Goal: Find specific page/section: Find specific page/section

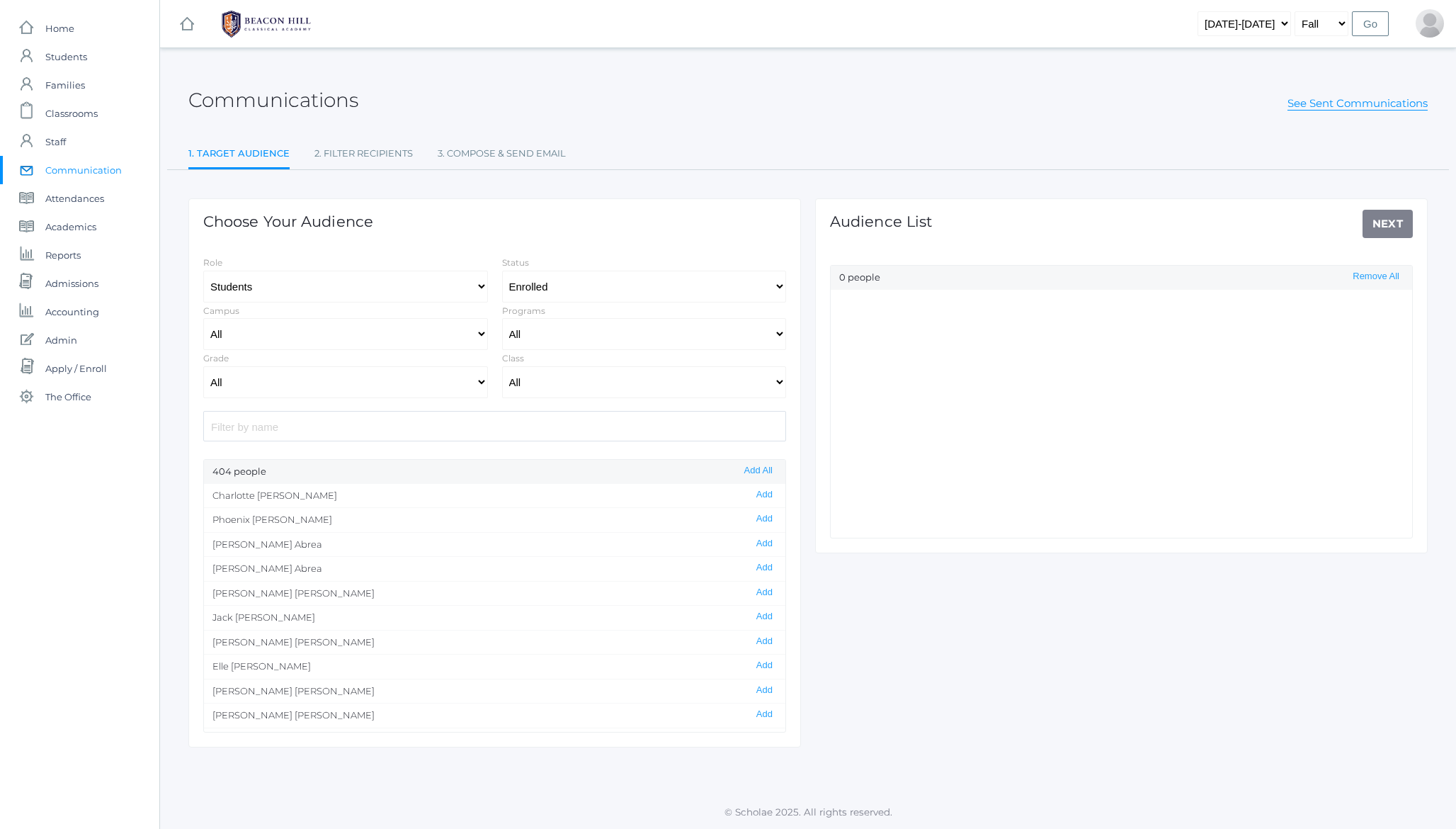
select select "Enrolled"
click at [302, 92] on h2 "Communications" at bounding box center [273, 99] width 170 height 22
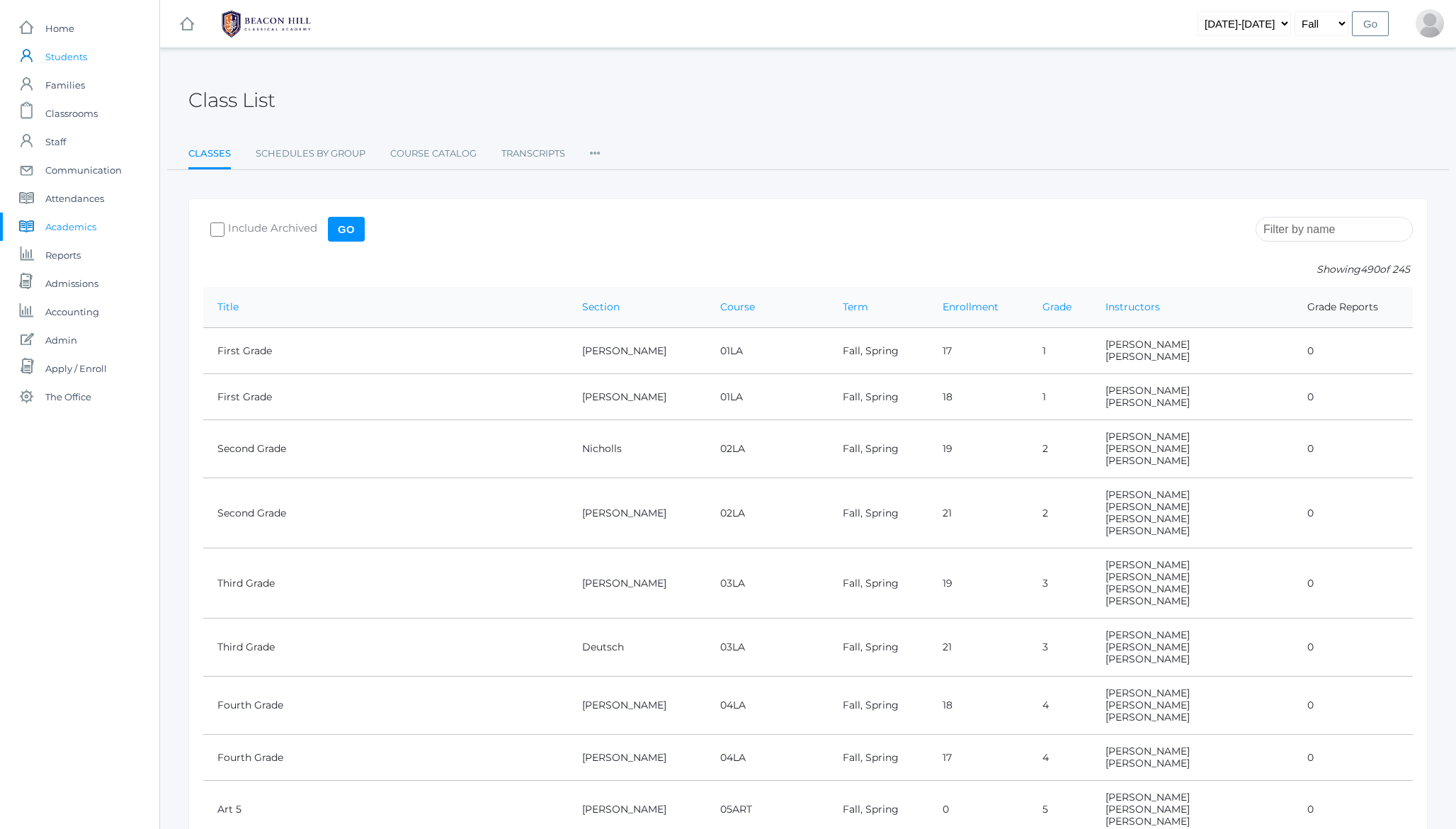
click at [69, 48] on span "Students" at bounding box center [66, 56] width 42 height 28
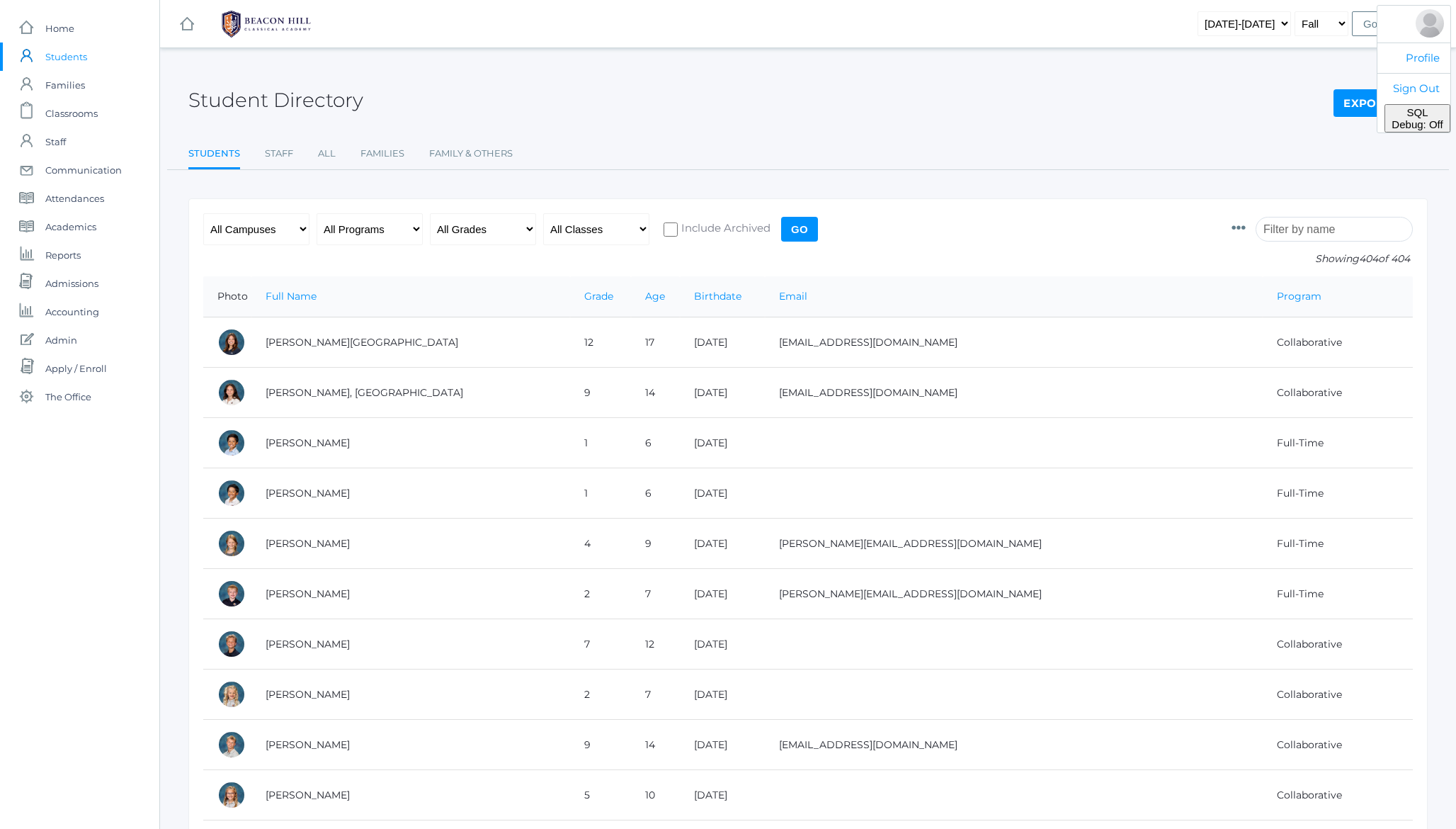
click at [1426, 22] on div at bounding box center [1430, 23] width 28 height 28
click at [1418, 118] on span "SQL Debug: Off" at bounding box center [1417, 118] width 51 height 24
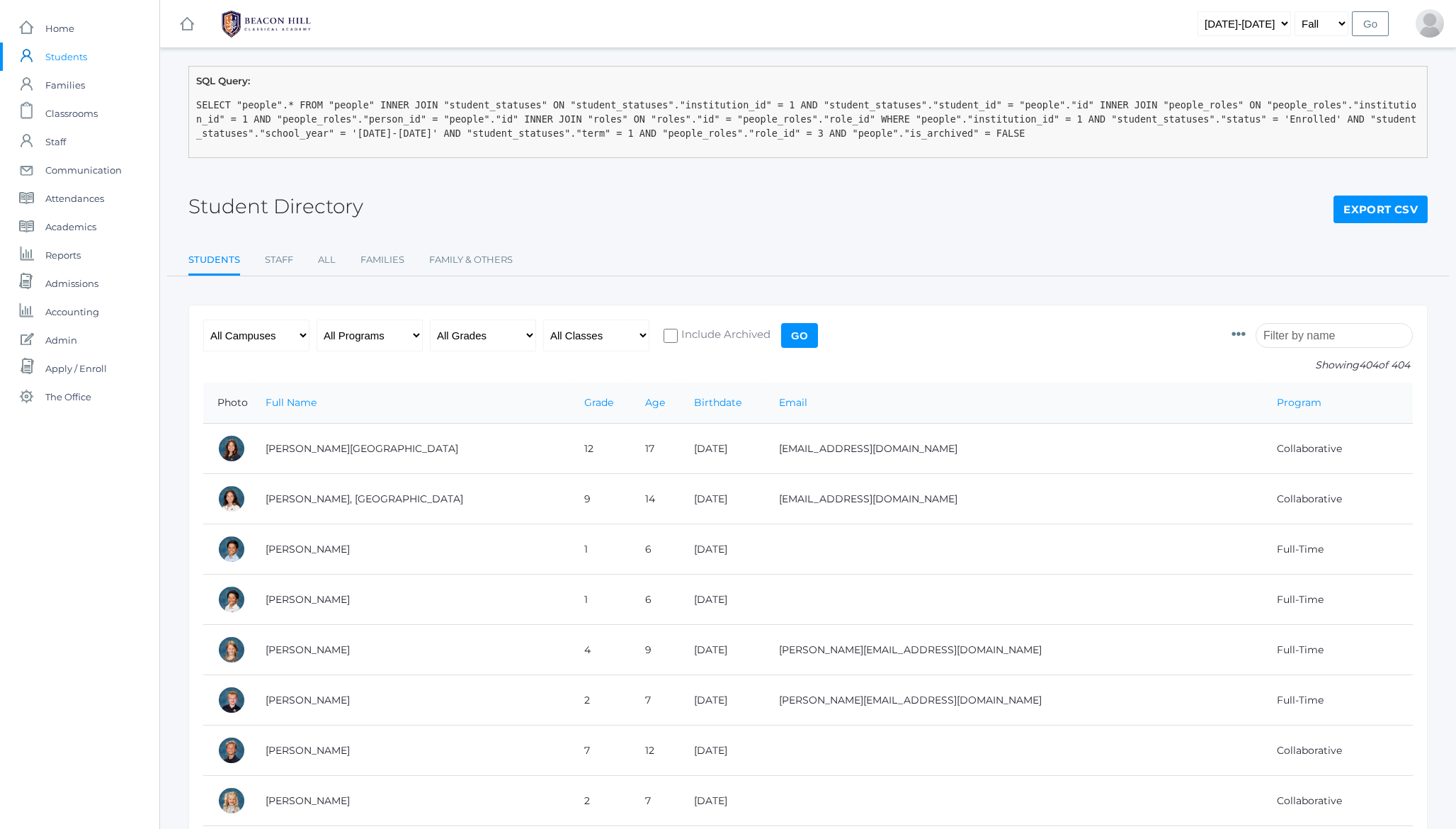
click at [1251, 117] on pre "SELECT "people".* FROM "people" INNER JOIN "student_statuses" ON "student_statu…" at bounding box center [807, 119] width 1223 height 43
copy pre "status"
click at [413, 205] on div "Student Directory Export CSV" at bounding box center [808, 199] width 1239 height 53
